Goal: Information Seeking & Learning: Learn about a topic

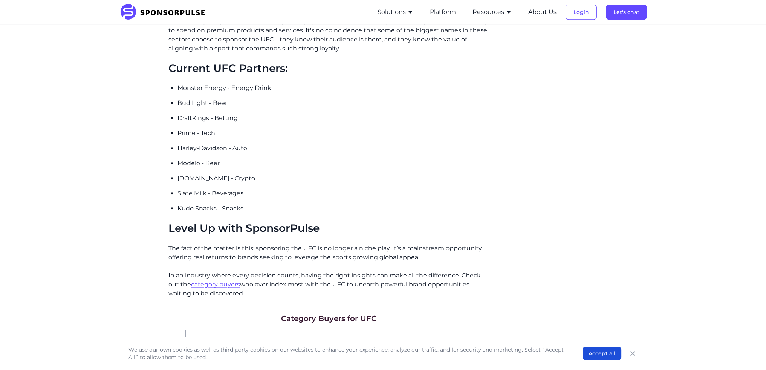
scroll to position [1081, 0]
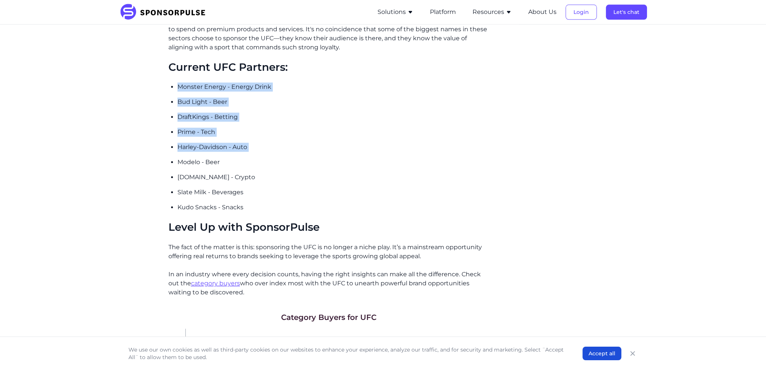
drag, startPoint x: 177, startPoint y: 78, endPoint x: 228, endPoint y: 145, distance: 84.0
click at [228, 145] on ul "Monster Energy - Energy Drink Bud Light - Beer DraftKings - Betting Prime - Tec…" at bounding box center [333, 148] width 312 height 130
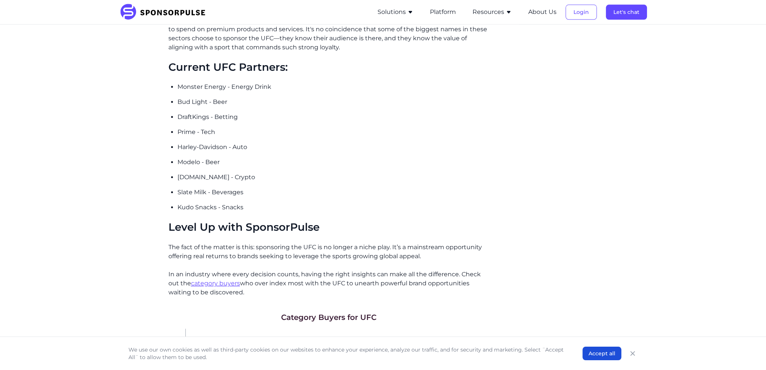
click at [335, 158] on p "Modelo - Beer" at bounding box center [333, 162] width 312 height 9
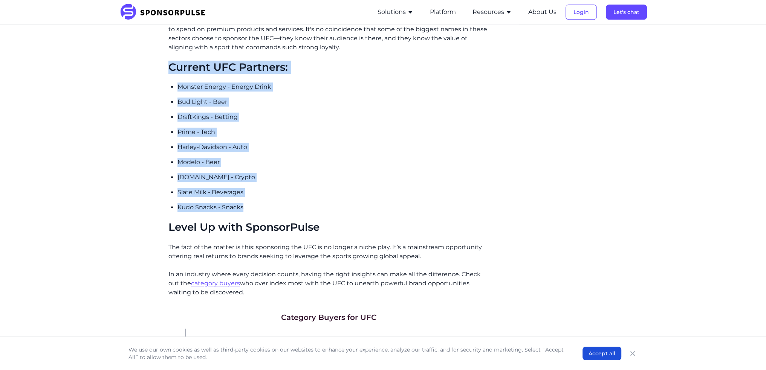
drag, startPoint x: 255, startPoint y: 202, endPoint x: 157, endPoint y: 55, distance: 176.9
click at [300, 143] on p "Harley-Davidson - Auto" at bounding box center [333, 147] width 312 height 9
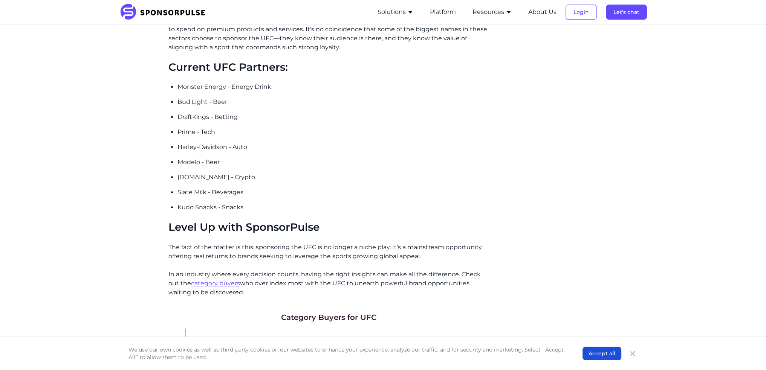
click at [247, 203] on p "Kudo Snacks - Snacks" at bounding box center [333, 207] width 312 height 9
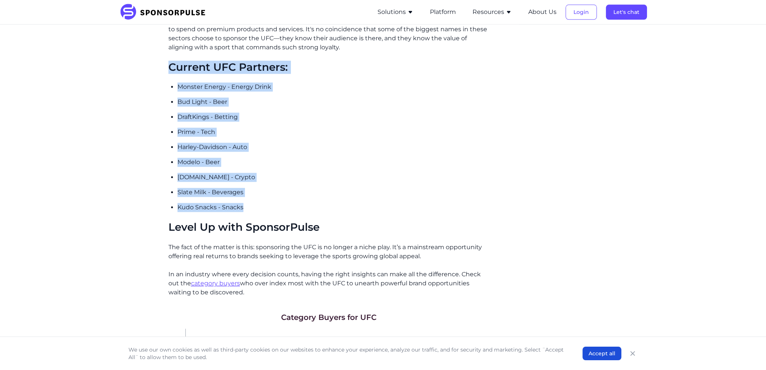
drag, startPoint x: 257, startPoint y: 195, endPoint x: 142, endPoint y: 70, distance: 169.6
click at [352, 143] on p "Harley-Davidson - Auto" at bounding box center [333, 147] width 312 height 9
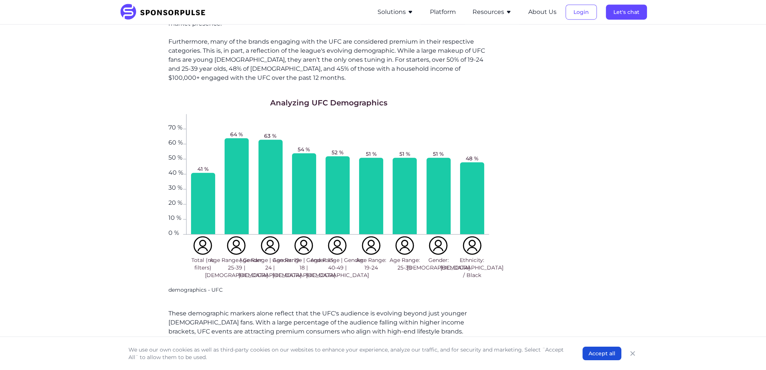
scroll to position [741, 0]
drag, startPoint x: 316, startPoint y: 86, endPoint x: 373, endPoint y: 84, distance: 56.9
click at [368, 98] on h1 "Analyzing UFC Demographics" at bounding box center [328, 103] width 117 height 11
click at [373, 98] on h1 "Analyzing UFC Demographics" at bounding box center [328, 103] width 117 height 11
click at [473, 258] on span "Ethnicity: [DEMOGRAPHIC_DATA] / Black" at bounding box center [471, 268] width 63 height 23
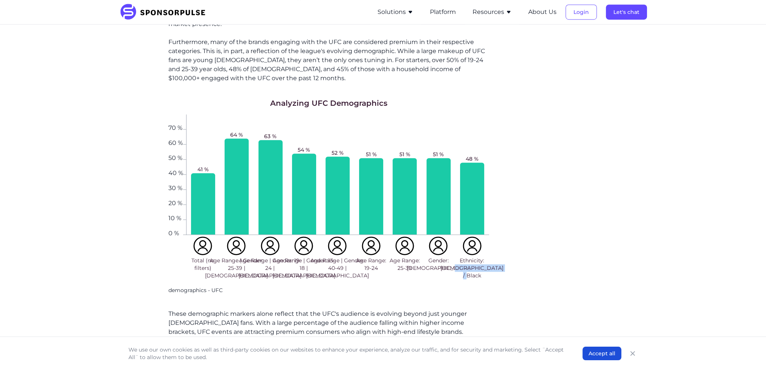
drag, startPoint x: 471, startPoint y: 263, endPoint x: 471, endPoint y: 246, distance: 17.3
click at [471, 257] on span "Ethnicity: [DEMOGRAPHIC_DATA] / Black" at bounding box center [471, 268] width 63 height 23
click at [538, 194] on div "Related insights Decoding the Black Box: Why Sponsorship Valuation Needs a Real…" at bounding box center [546, 168] width 103 height 1405
drag, startPoint x: 459, startPoint y: 257, endPoint x: 481, endPoint y: 264, distance: 22.8
click at [481, 264] on span "Ethnicity: [DEMOGRAPHIC_DATA] / Black" at bounding box center [471, 268] width 63 height 23
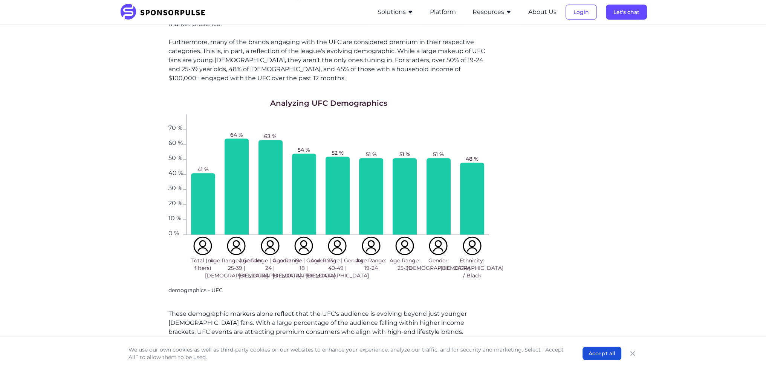
click at [439, 257] on span "Gender: [DEMOGRAPHIC_DATA]" at bounding box center [438, 264] width 63 height 15
drag, startPoint x: 440, startPoint y: 251, endPoint x: 388, endPoint y: 247, distance: 52.1
click at [388, 247] on div "Total (no filters) Age Range | Gender: 25-39 | [DEMOGRAPHIC_DATA] Age Range | G…" at bounding box center [337, 258] width 303 height 46
click at [400, 257] on span "Age Range: 25-39" at bounding box center [405, 264] width 31 height 15
drag, startPoint x: 470, startPoint y: 258, endPoint x: 364, endPoint y: 245, distance: 107.4
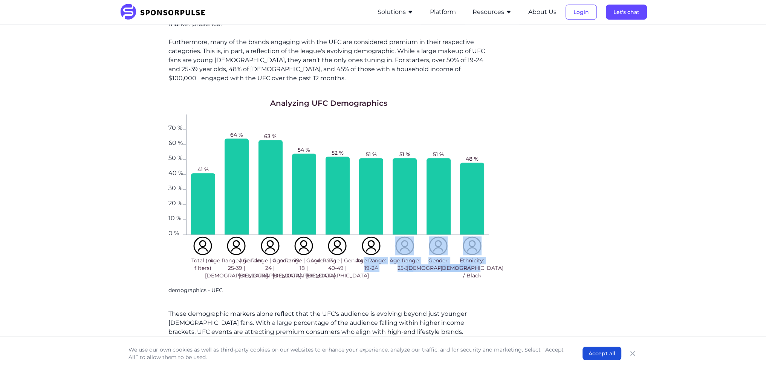
click at [364, 245] on div "Total (no filters) Age Range | Gender: 25-39 | [DEMOGRAPHIC_DATA] Age Range | G…" at bounding box center [337, 258] width 303 height 46
click at [359, 270] on div at bounding box center [359, 270] width 0 height 0
click at [352, 287] on p "demographics - UFC" at bounding box center [328, 291] width 321 height 8
click at [370, 257] on span "Age Range: 19-24" at bounding box center [371, 264] width 31 height 15
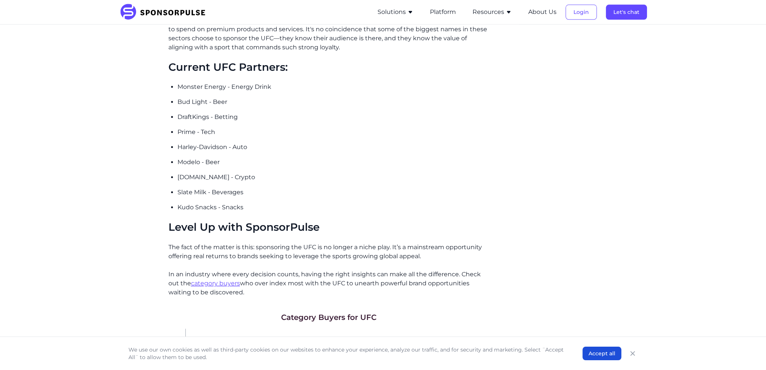
scroll to position [1269, 0]
